Goal: Information Seeking & Learning: Learn about a topic

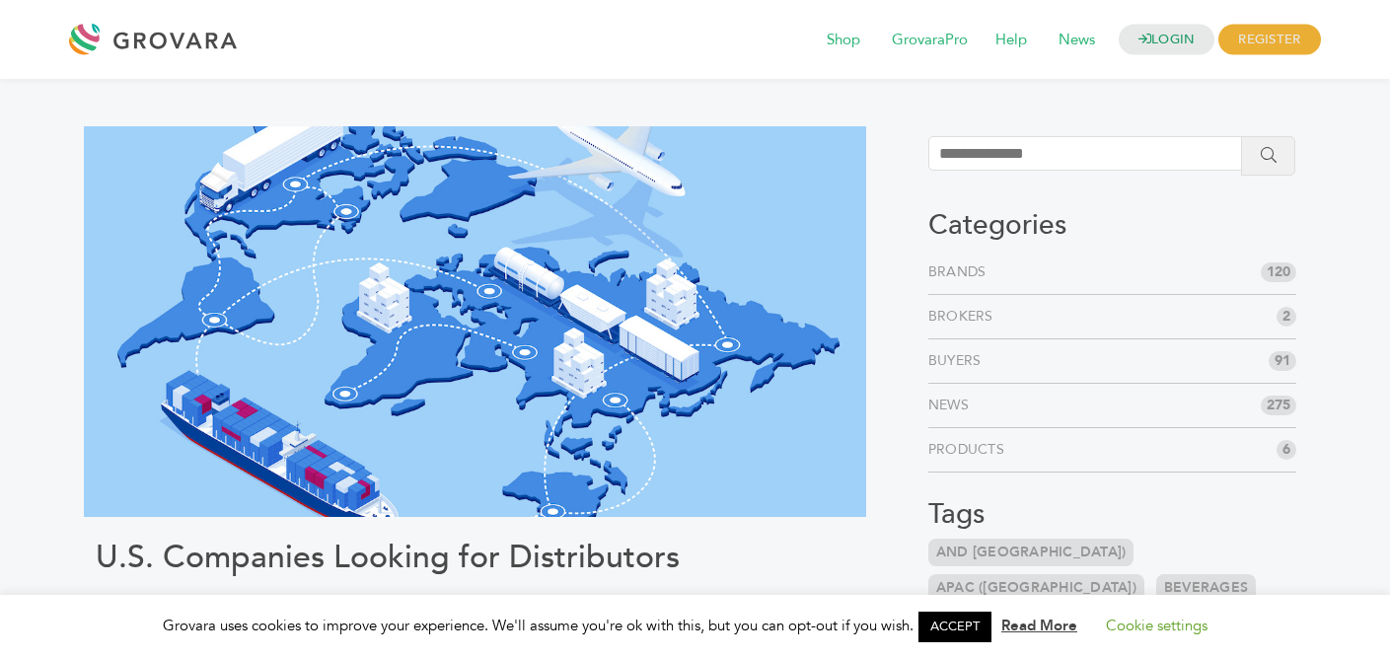
click at [954, 447] on link "Products" at bounding box center [970, 450] width 84 height 20
click at [952, 266] on link "Brands" at bounding box center [961, 272] width 66 height 20
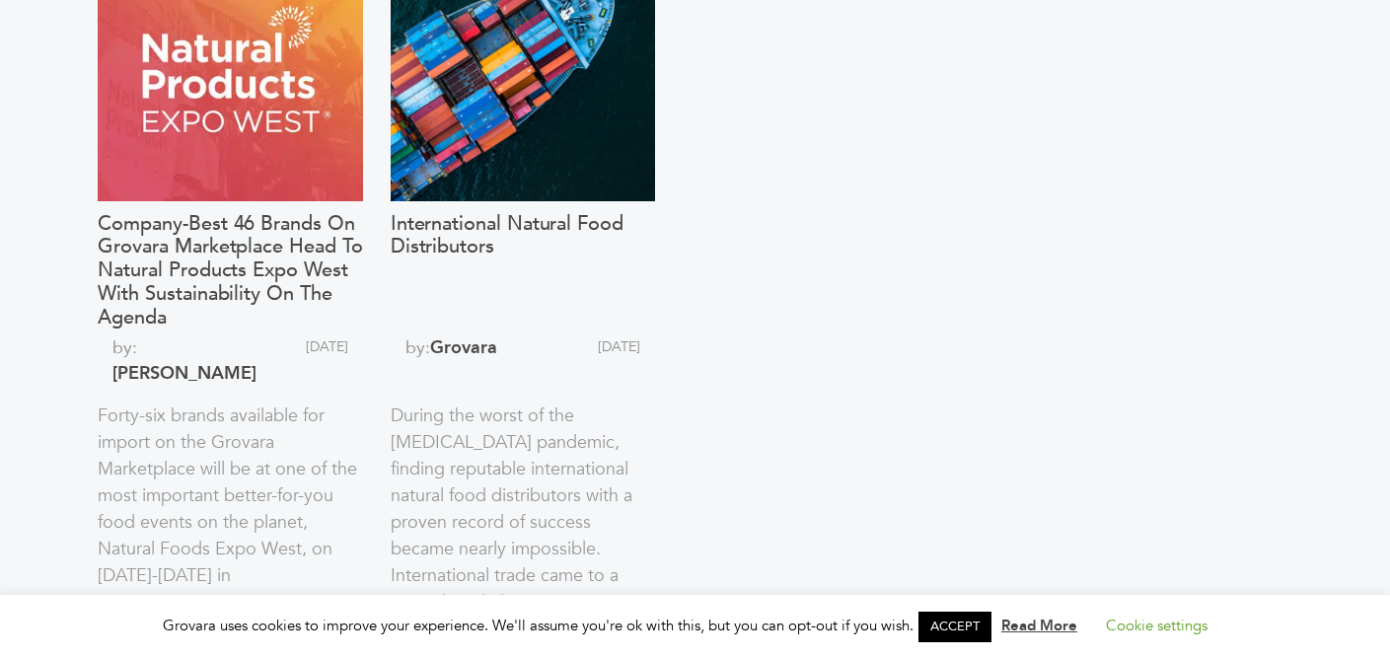
scroll to position [1161, 0]
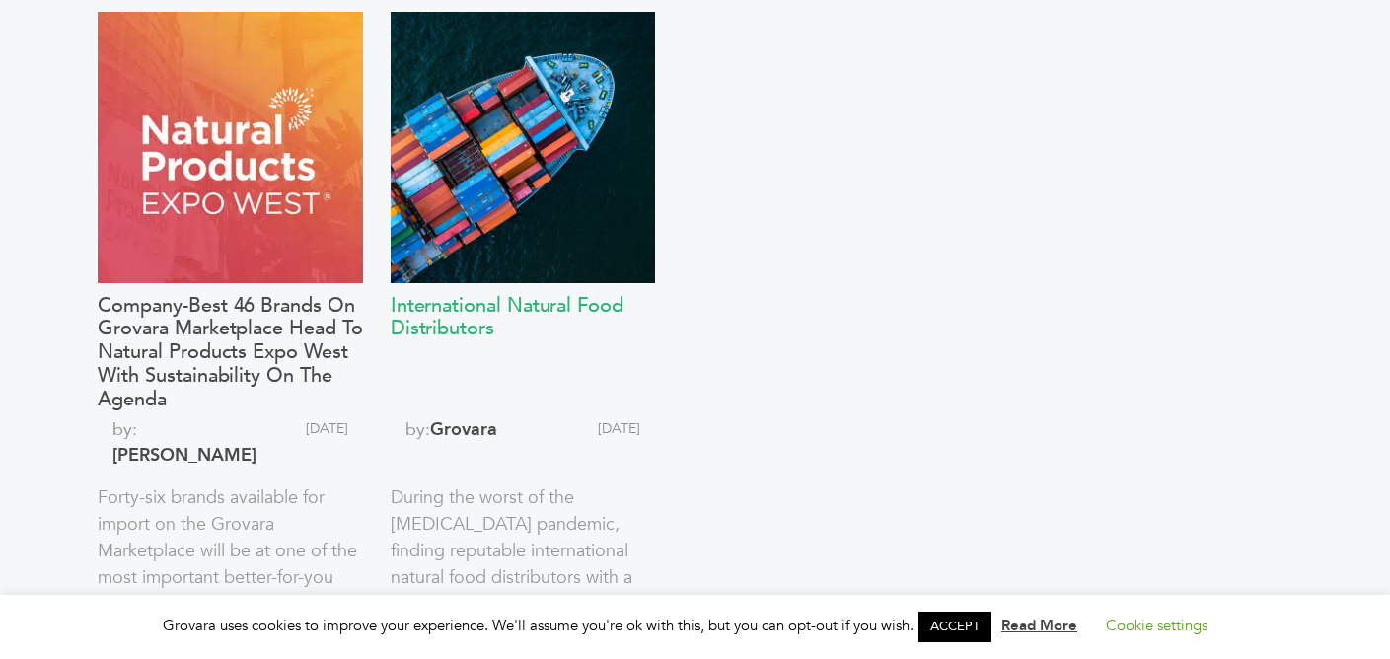
click at [600, 305] on h3 "International Natural Food Distributors" at bounding box center [523, 350] width 264 height 113
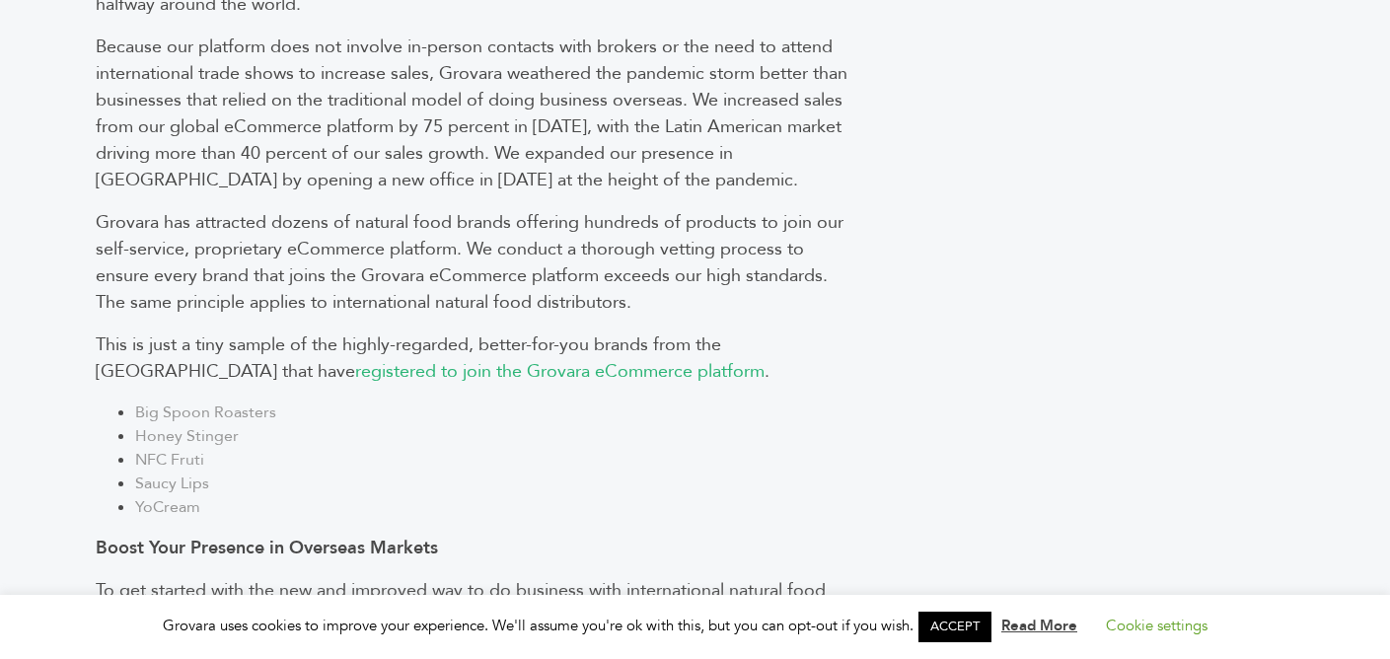
scroll to position [1499, 0]
